Goal: Use online tool/utility: Utilize a website feature to perform a specific function

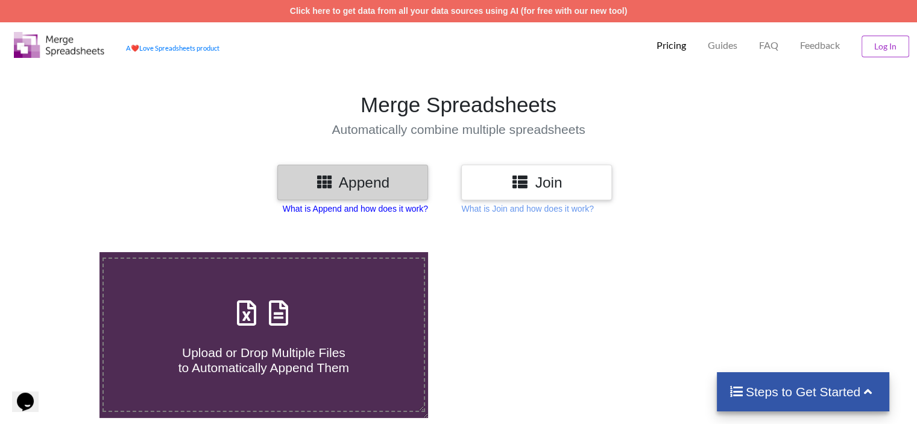
click at [400, 207] on p "What is Append and how does it work?" at bounding box center [355, 209] width 145 height 12
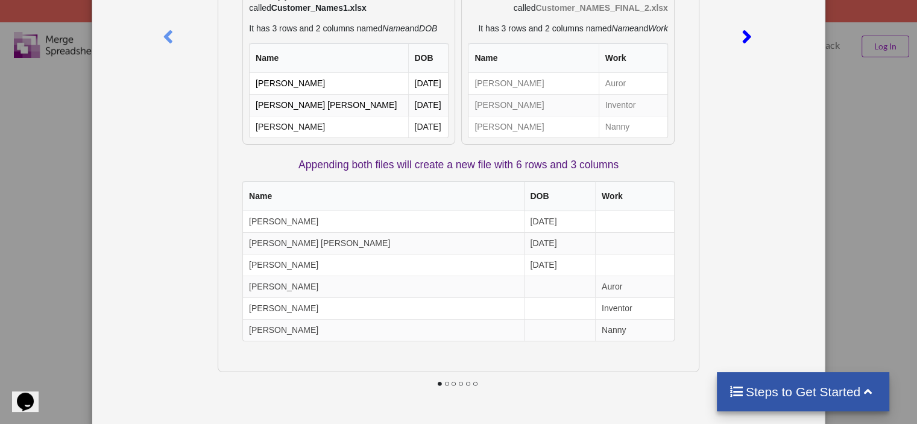
click at [744, 42] on icon at bounding box center [746, 31] width 25 height 21
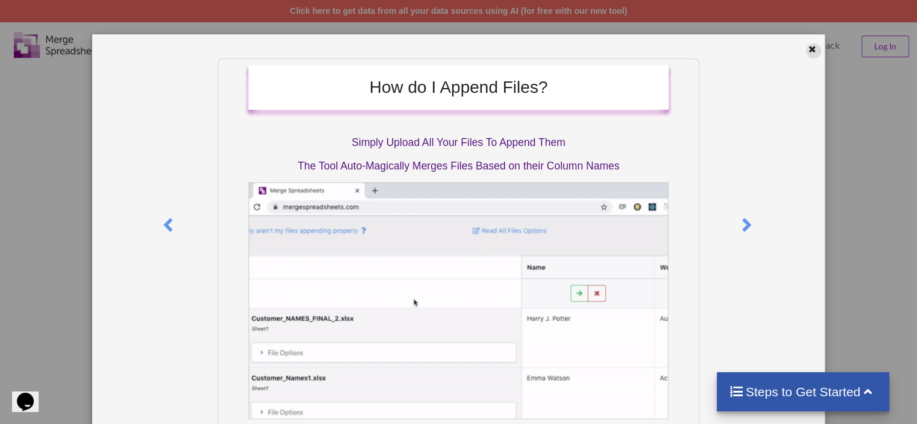
click at [813, 49] on div at bounding box center [813, 50] width 15 height 15
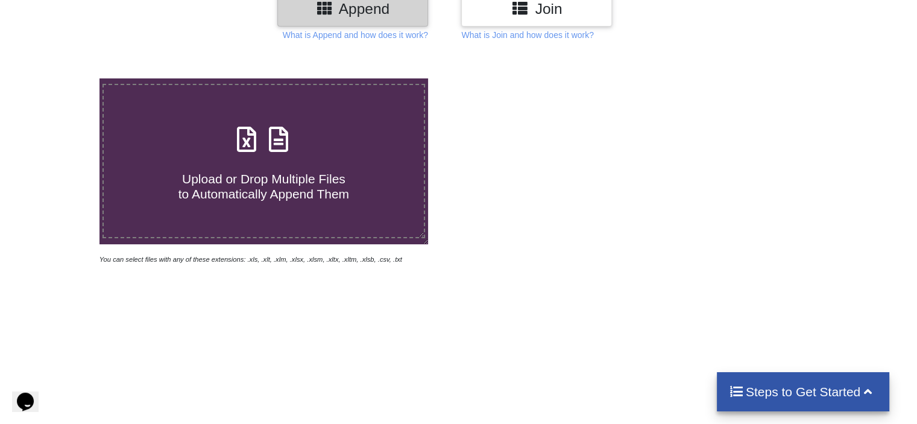
scroll to position [181, 0]
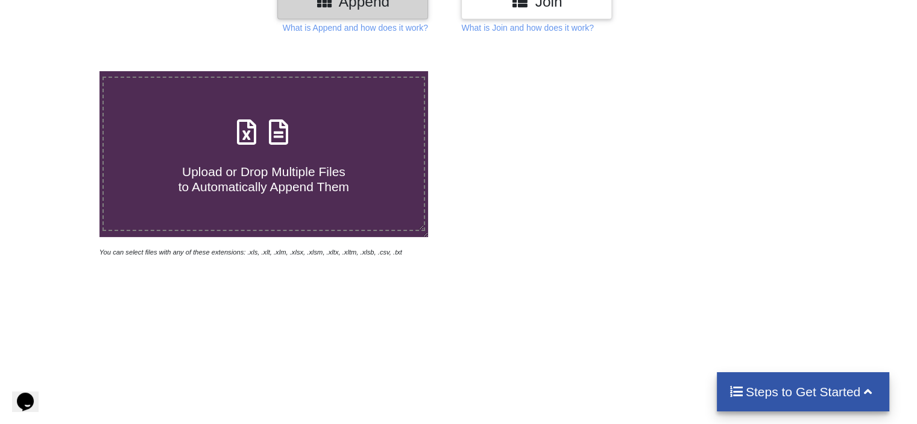
click at [319, 150] on h4 "Upload or Drop Multiple Files to Automatically Append Them" at bounding box center [264, 172] width 320 height 46
click at [63, 71] on input "Upload or Drop Multiple Files to Automatically Append Them" at bounding box center [63, 71] width 0 height 0
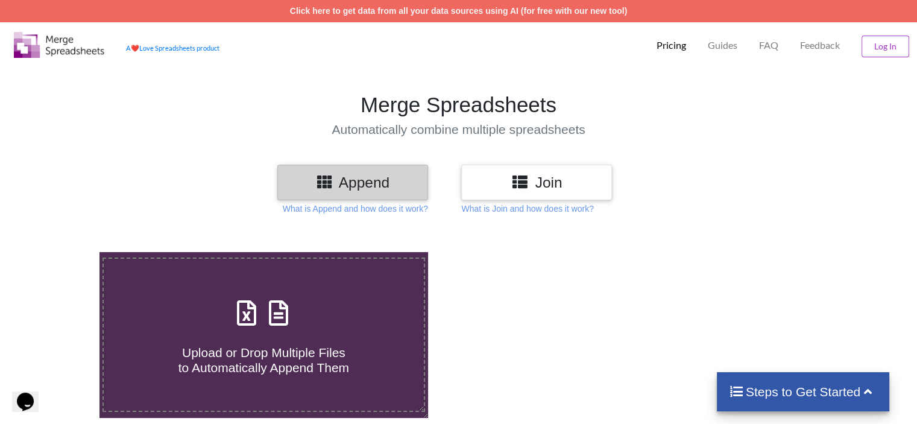
click at [304, 337] on h4 "Upload or Drop Multiple Files to Automatically Append Them" at bounding box center [264, 353] width 320 height 46
click at [63, 252] on input "Upload or Drop Multiple Files to Automatically Append Them" at bounding box center [63, 252] width 0 height 0
type input "C:\fakepath\OB1.xlsx"
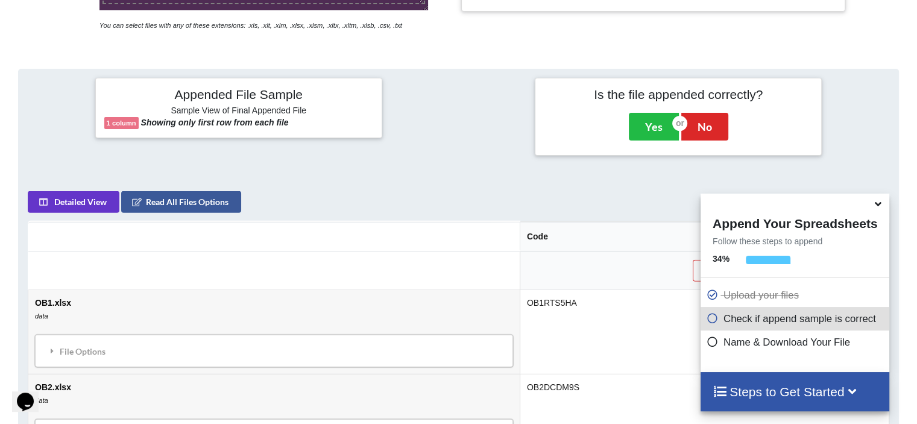
scroll to position [391, 0]
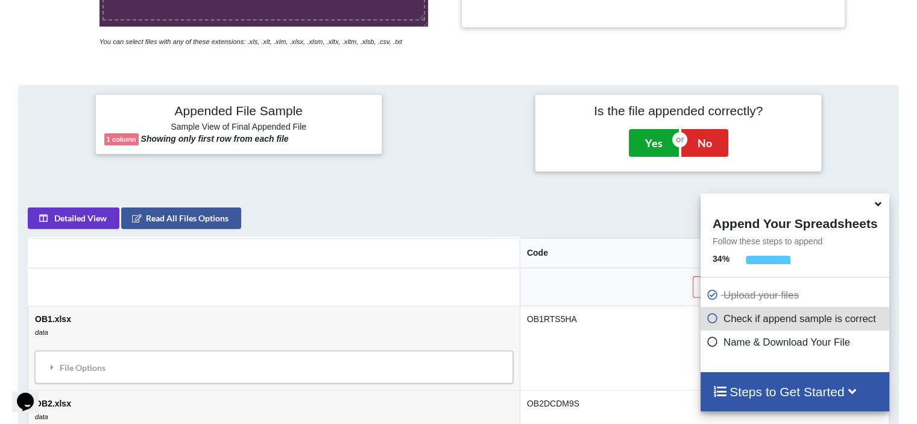
click at [641, 148] on button "Yes" at bounding box center [654, 143] width 50 height 28
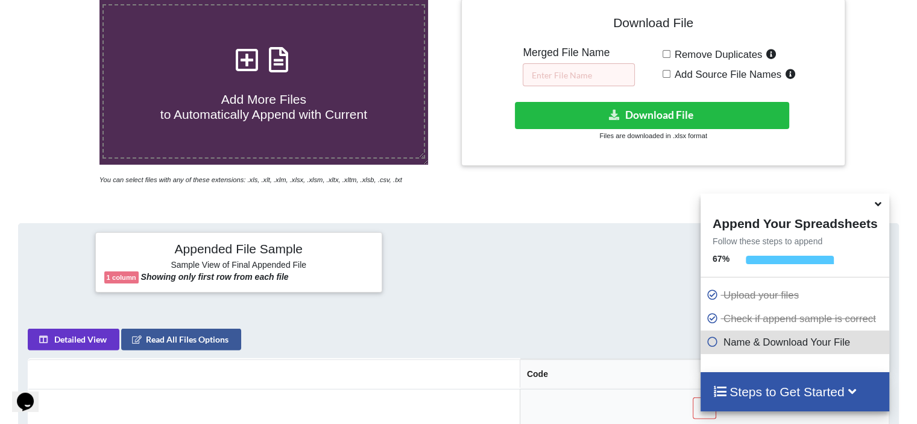
scroll to position [251, 0]
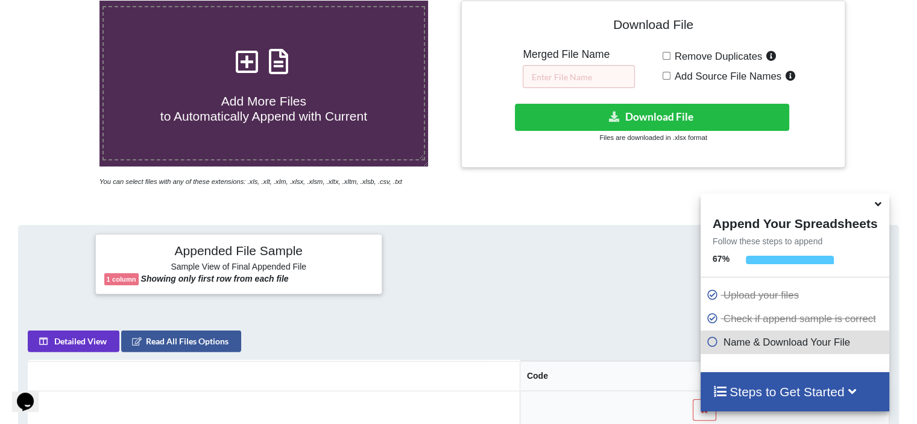
click at [671, 54] on label "Remove Duplicates" at bounding box center [725, 56] width 109 height 16
click at [670, 54] on input "Remove Duplicates" at bounding box center [667, 56] width 8 height 8
checkbox input "true"
click at [667, 72] on input "Add Source File Names" at bounding box center [667, 76] width 8 height 8
checkbox input "true"
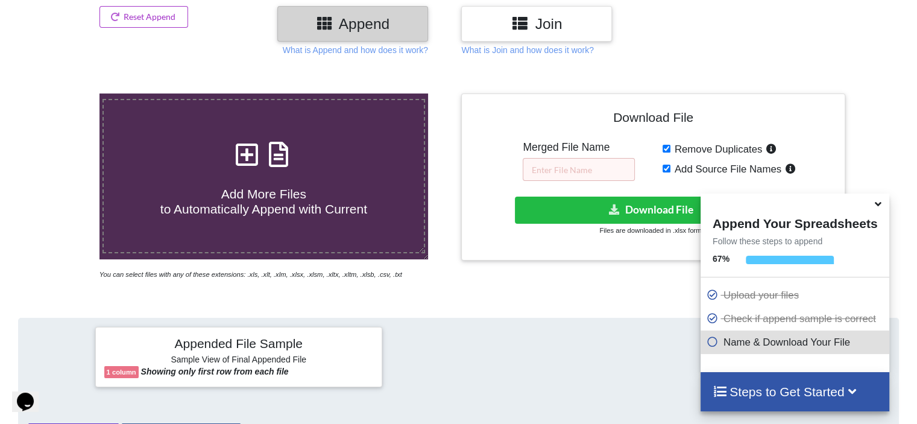
scroll to position [162, 0]
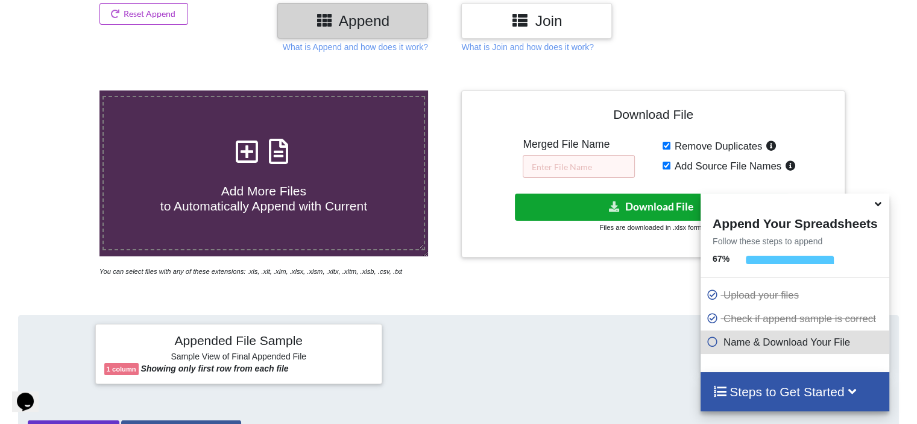
click at [642, 216] on button "Download File" at bounding box center [652, 207] width 274 height 27
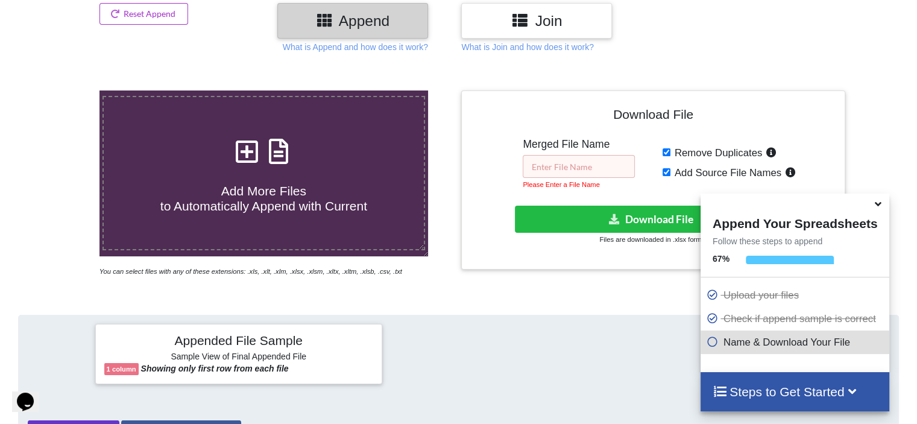
click at [598, 166] on input "text" at bounding box center [579, 166] width 112 height 23
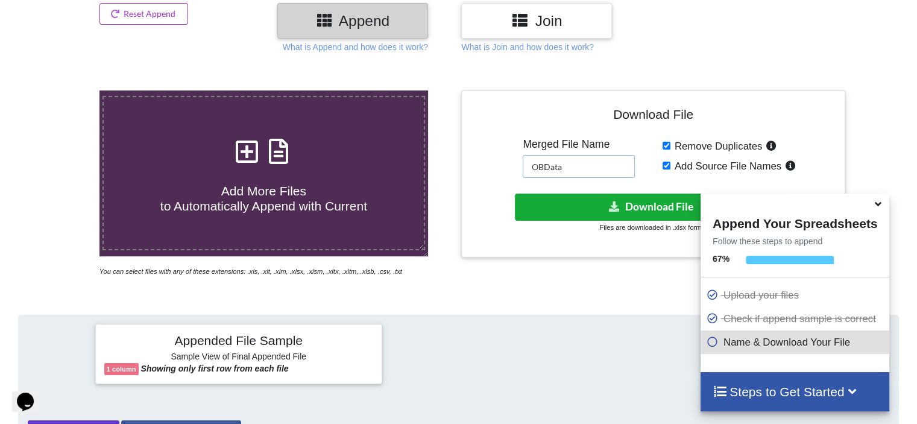
type input "OBData"
click at [622, 203] on button "Download File" at bounding box center [652, 207] width 274 height 27
